Goal: Task Accomplishment & Management: Use online tool/utility

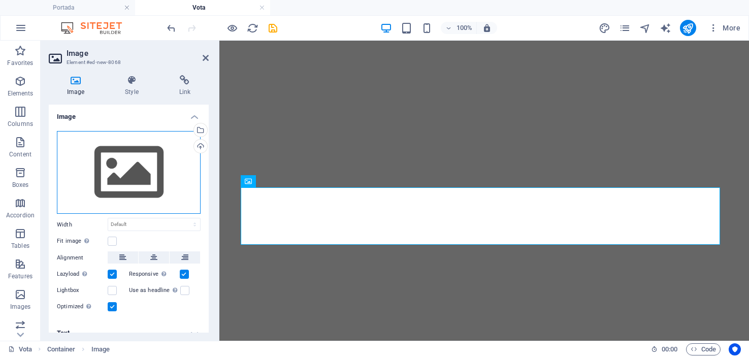
click at [126, 173] on div "Drag files here, click to choose files or select files from Files or our free s…" at bounding box center [129, 172] width 144 height 83
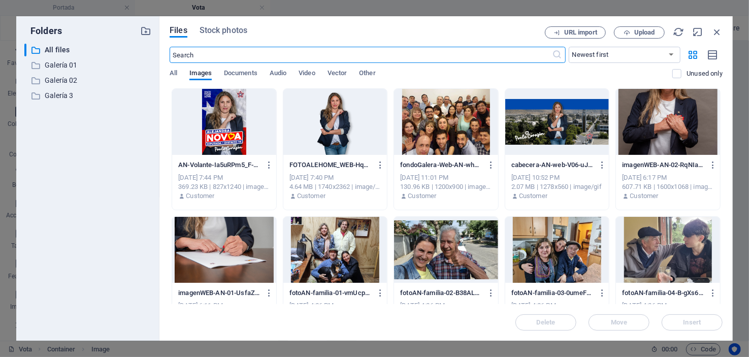
scroll to position [1044, 0]
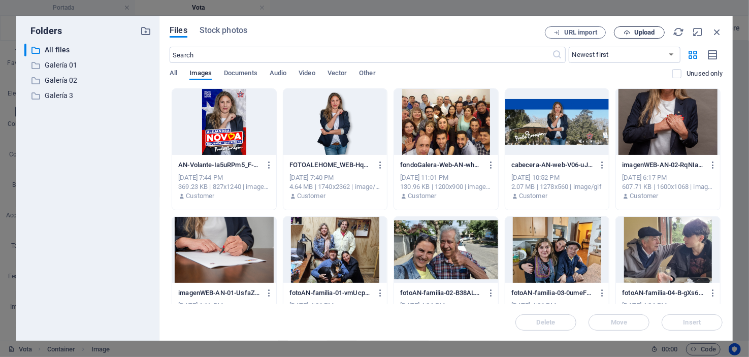
click at [653, 29] on span "Upload" at bounding box center [644, 32] width 21 height 6
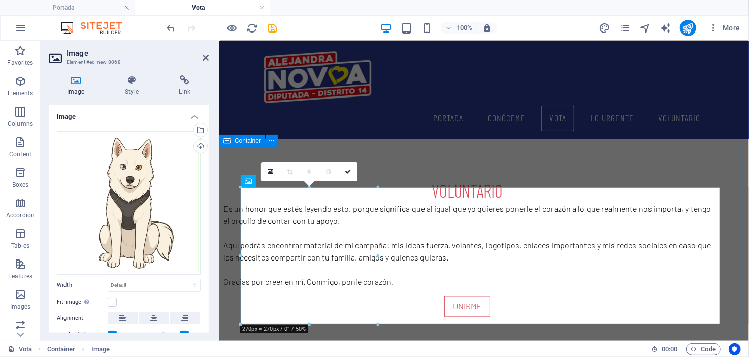
click at [240, 142] on span "Container" at bounding box center [248, 141] width 26 height 6
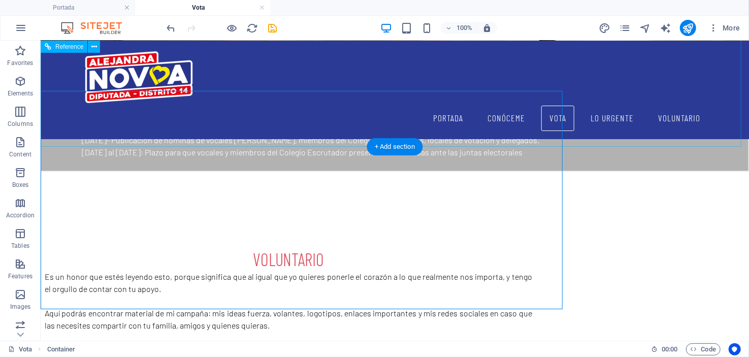
scroll to position [1100, 0]
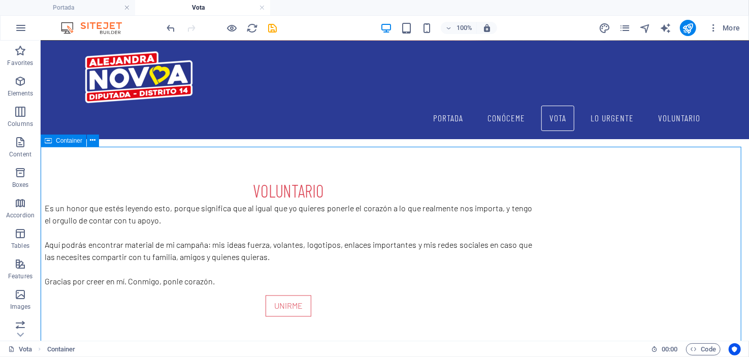
click at [73, 141] on span "Container" at bounding box center [69, 141] width 26 height 6
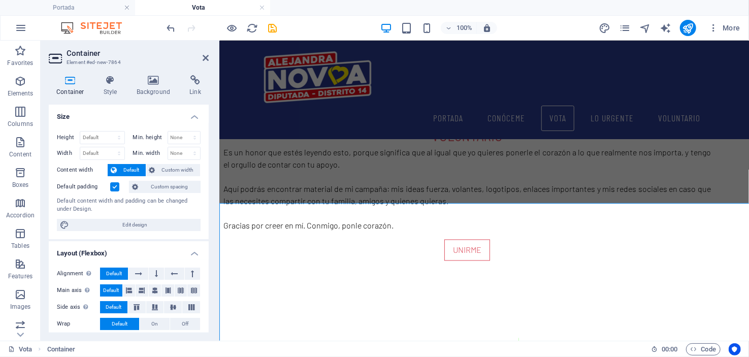
scroll to position [1044, 0]
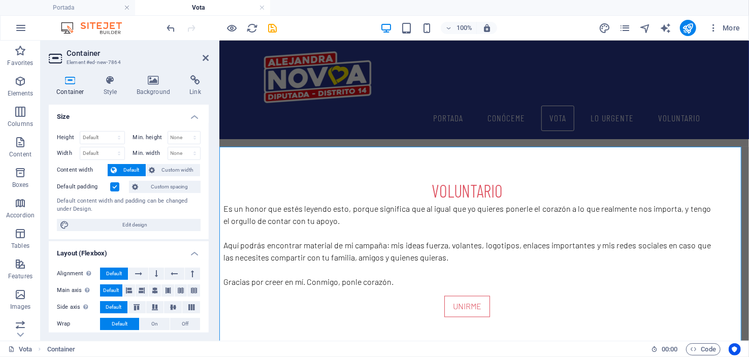
click at [113, 184] on label at bounding box center [114, 186] width 9 height 9
click at [0, 0] on input "Default padding" at bounding box center [0, 0] width 0 height 0
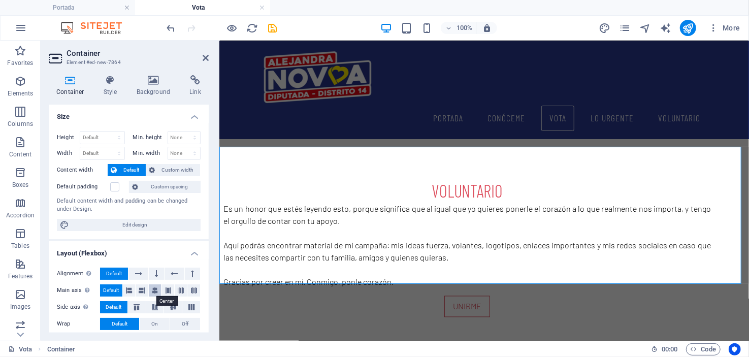
click at [154, 292] on icon at bounding box center [155, 290] width 6 height 12
click at [156, 307] on icon at bounding box center [155, 307] width 12 height 6
click at [155, 307] on icon at bounding box center [155, 307] width 12 height 6
click at [112, 307] on span "Default" at bounding box center [114, 307] width 16 height 12
click at [155, 273] on icon at bounding box center [156, 274] width 3 height 12
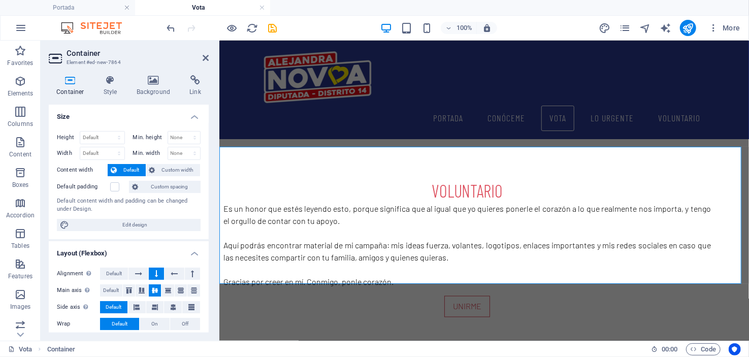
click at [155, 272] on icon at bounding box center [156, 274] width 3 height 12
click at [117, 270] on span "Default" at bounding box center [114, 274] width 16 height 12
click at [155, 82] on icon at bounding box center [153, 80] width 49 height 10
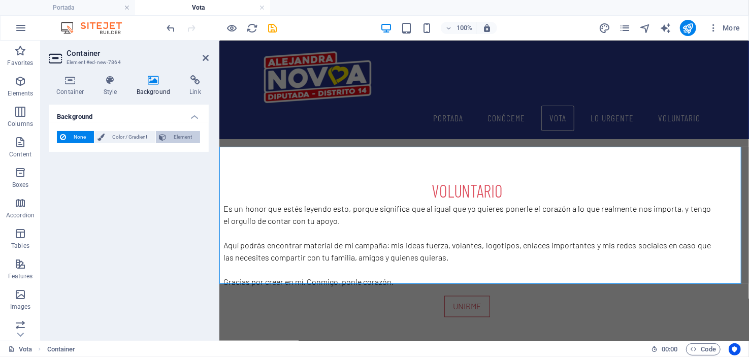
click at [179, 134] on span "Element" at bounding box center [183, 137] width 28 height 12
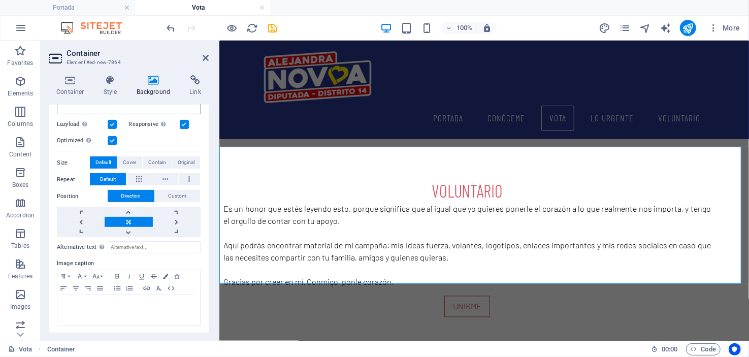
scroll to position [0, 0]
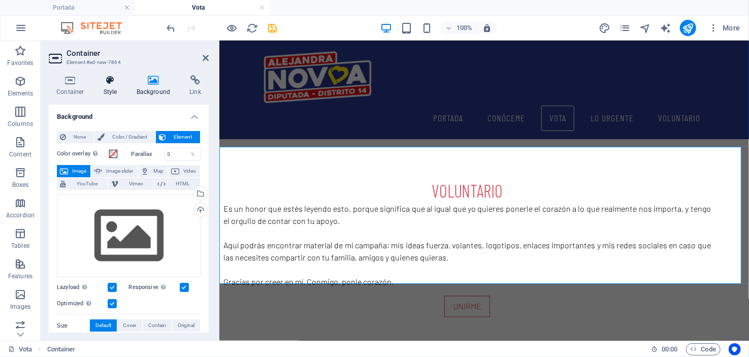
click at [112, 82] on icon at bounding box center [110, 80] width 29 height 10
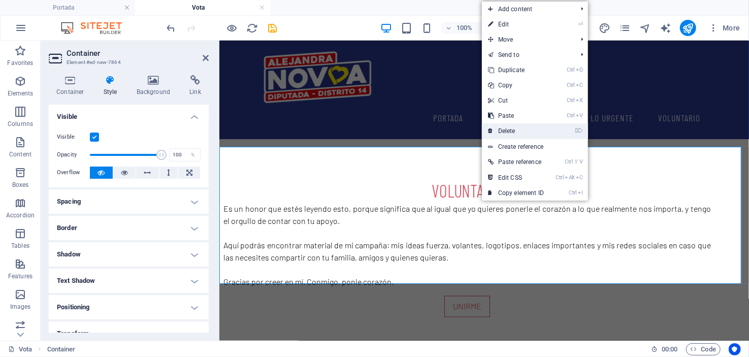
click at [499, 127] on link "⌦ Delete" at bounding box center [516, 130] width 68 height 15
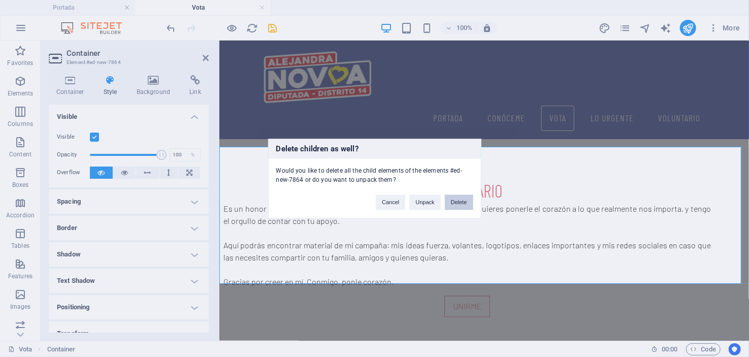
click at [457, 200] on button "Delete" at bounding box center [459, 201] width 28 height 15
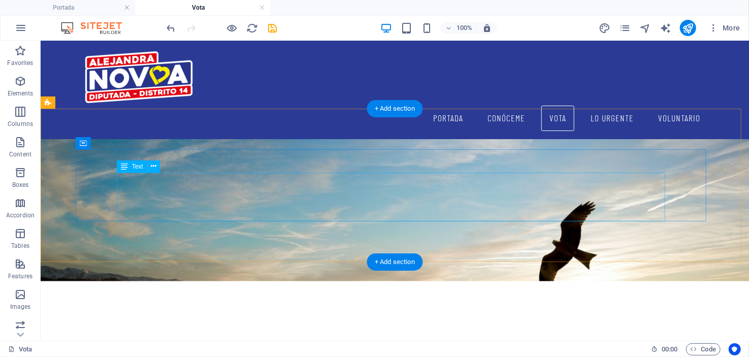
scroll to position [394, 0]
